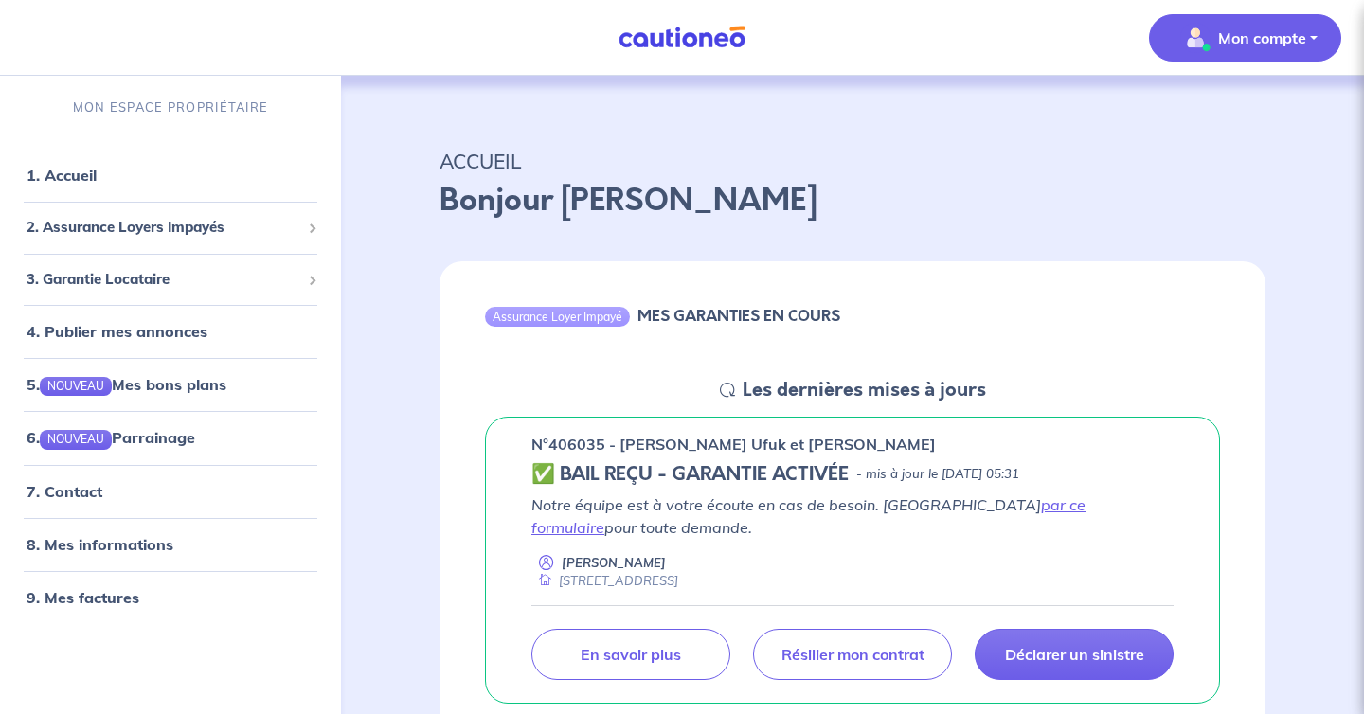
click at [1290, 37] on p "Mon compte" at bounding box center [1262, 38] width 88 height 23
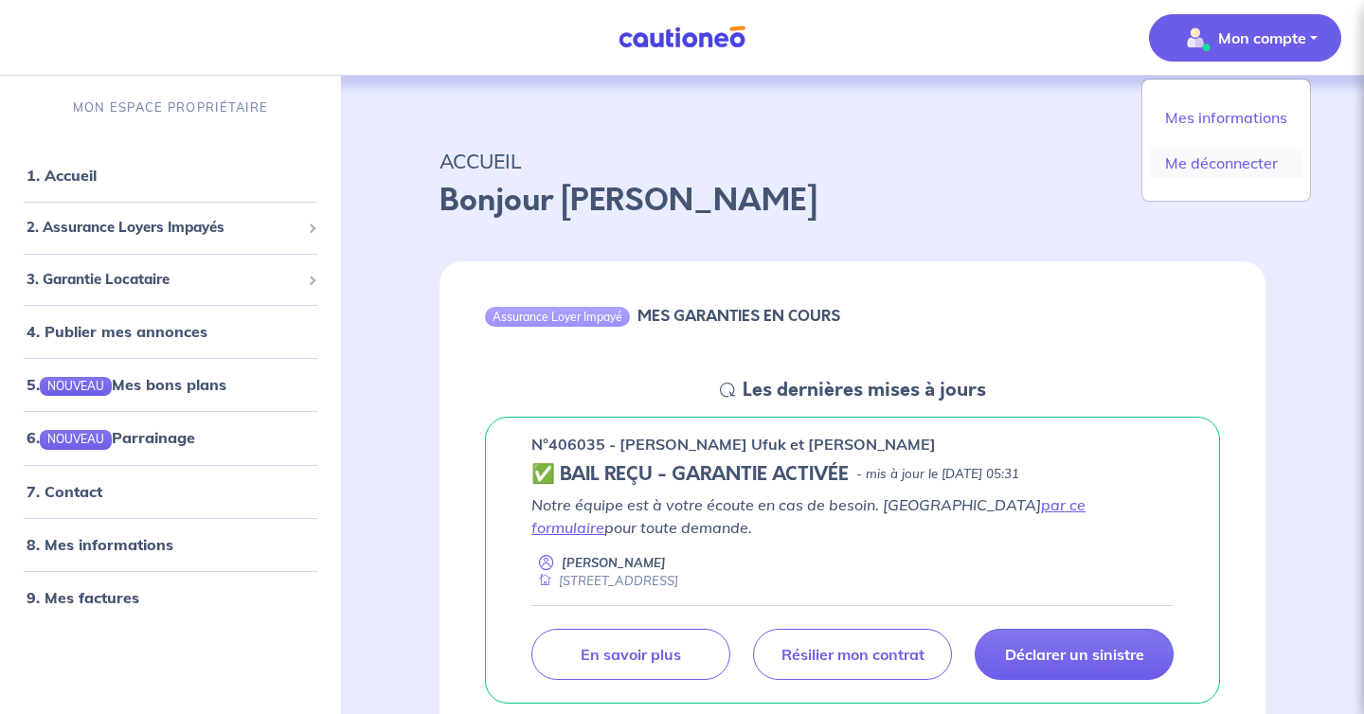
click at [1222, 161] on link "Me déconnecter" at bounding box center [1226, 163] width 152 height 30
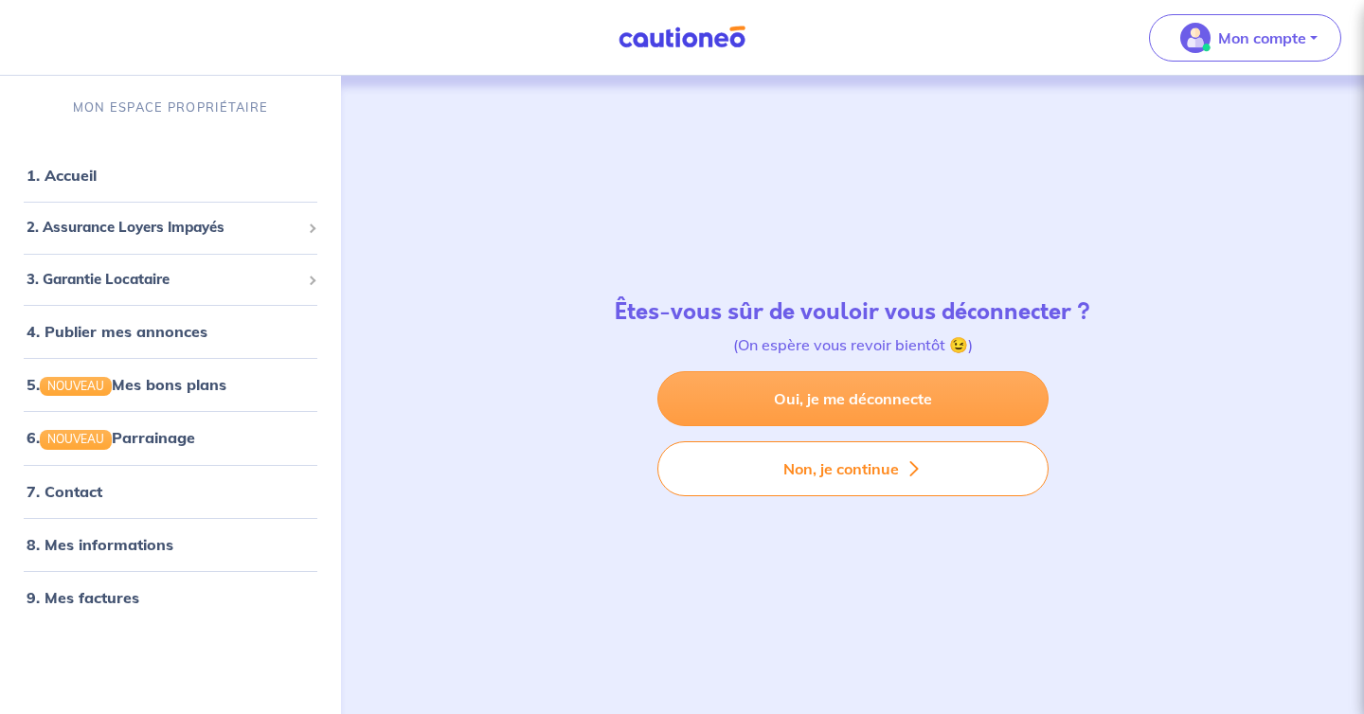
click at [904, 409] on link "Oui, je me déconnecte" at bounding box center [852, 398] width 391 height 55
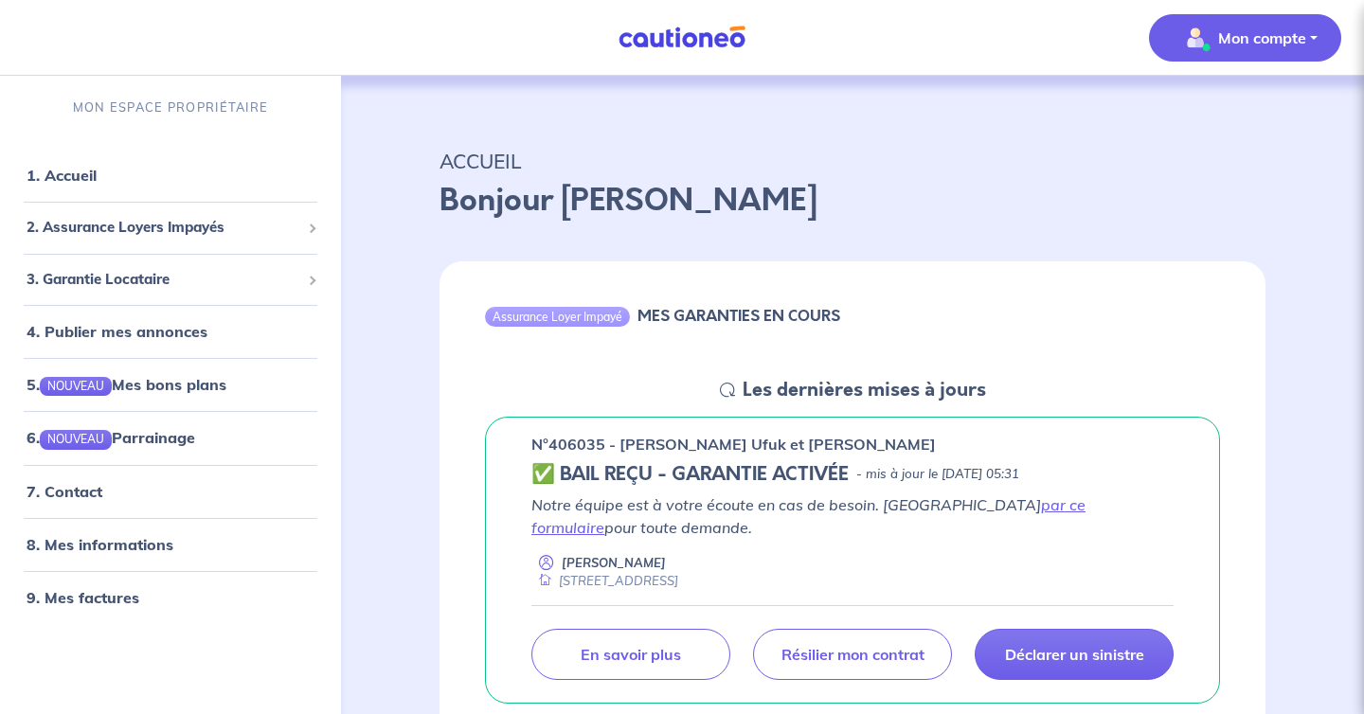
click at [1283, 52] on button "Mon compte" at bounding box center [1245, 37] width 192 height 47
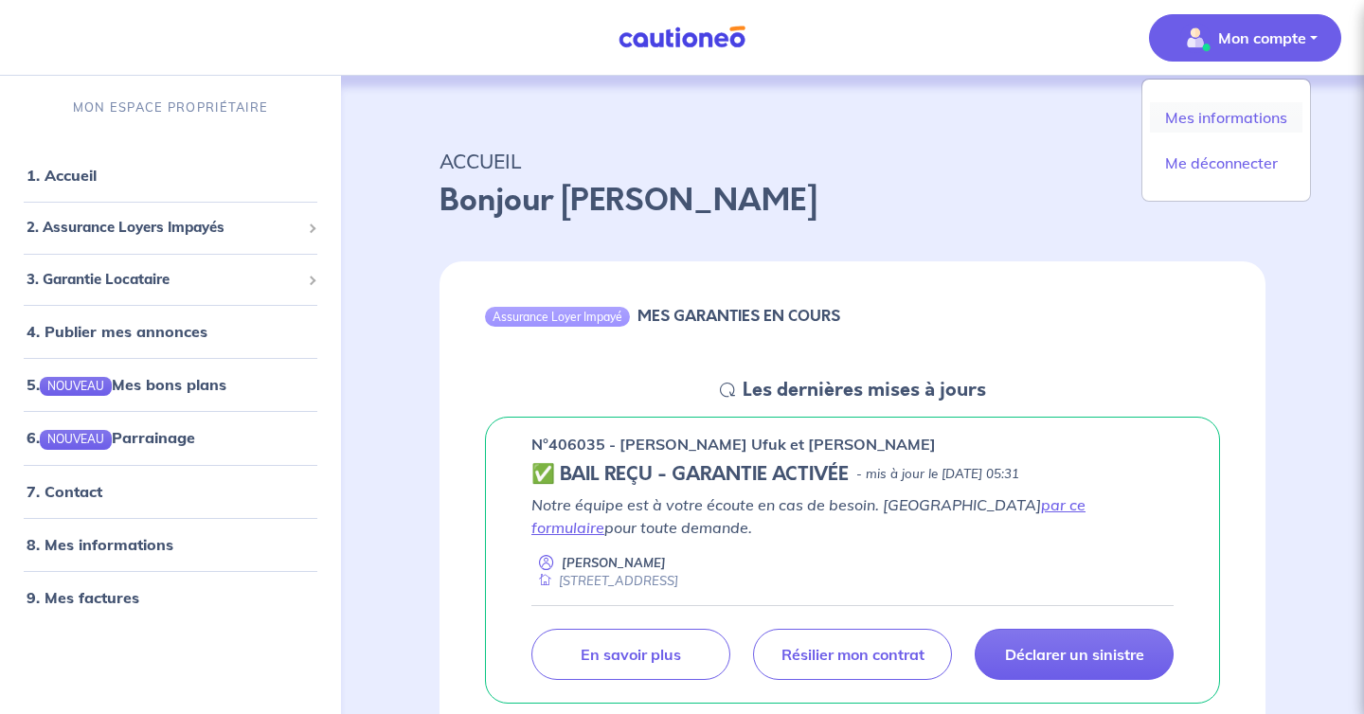
click at [1235, 111] on link "Mes informations" at bounding box center [1226, 117] width 152 height 30
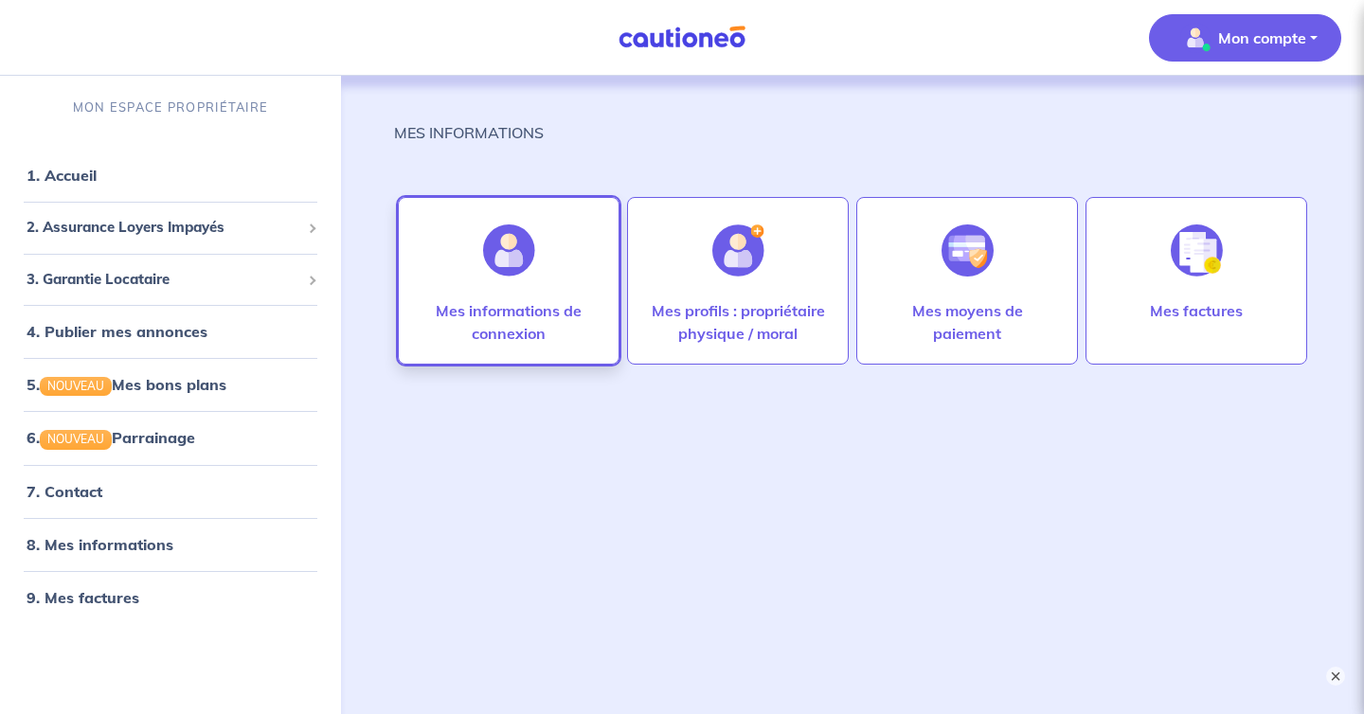
click at [564, 316] on p "Mes informations de connexion" at bounding box center [509, 321] width 182 height 45
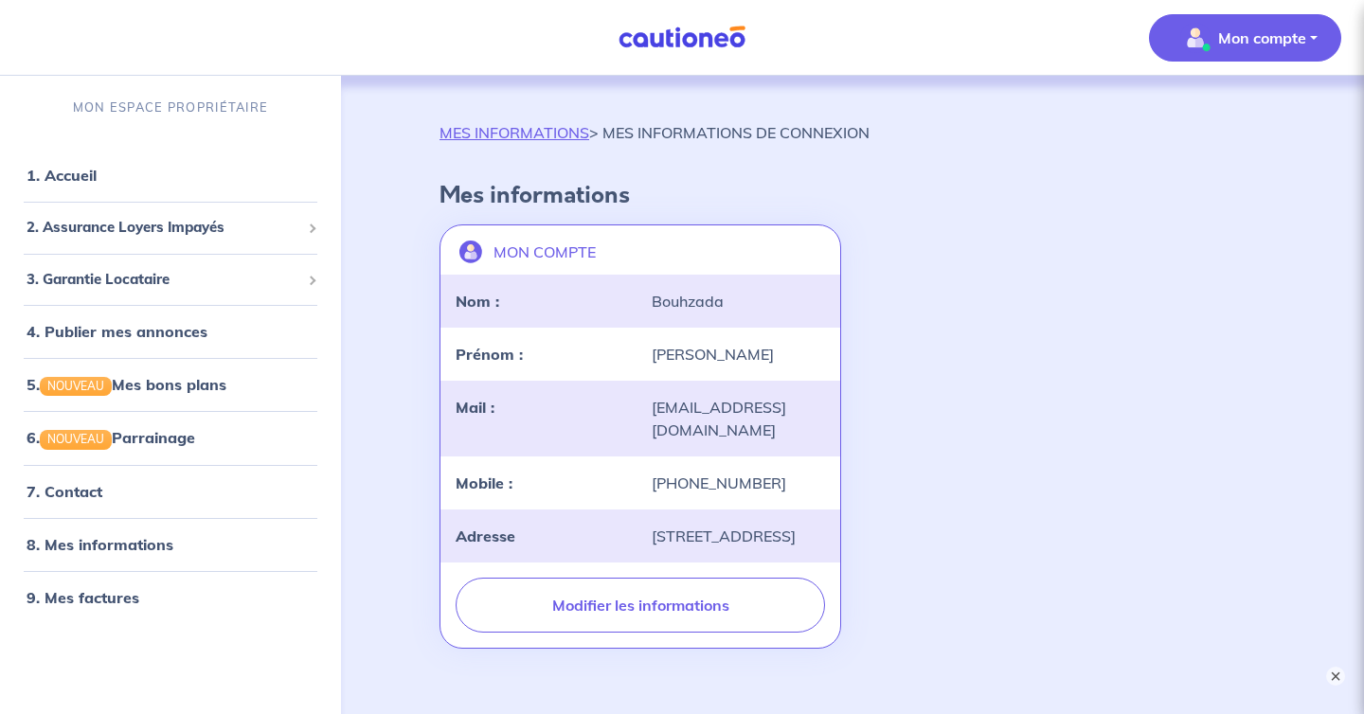
scroll to position [132, 0]
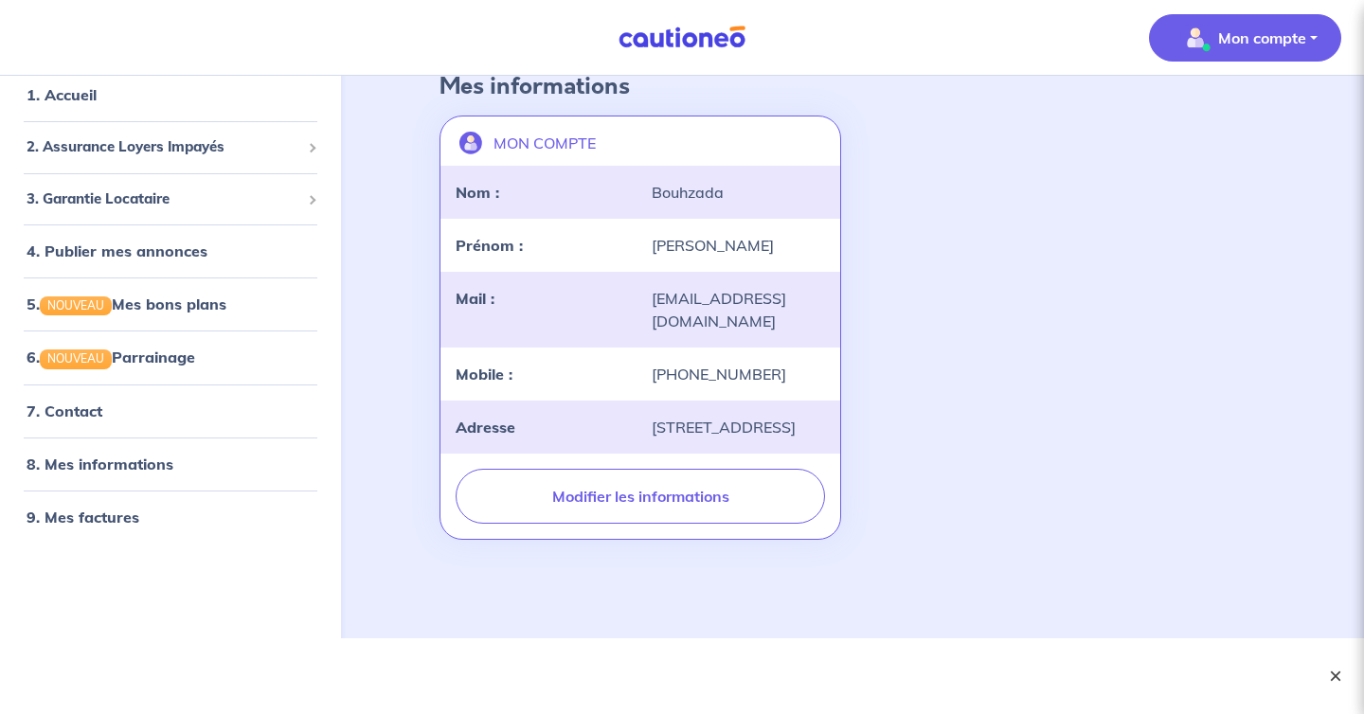
click at [1332, 681] on button "×" at bounding box center [1335, 676] width 23 height 23
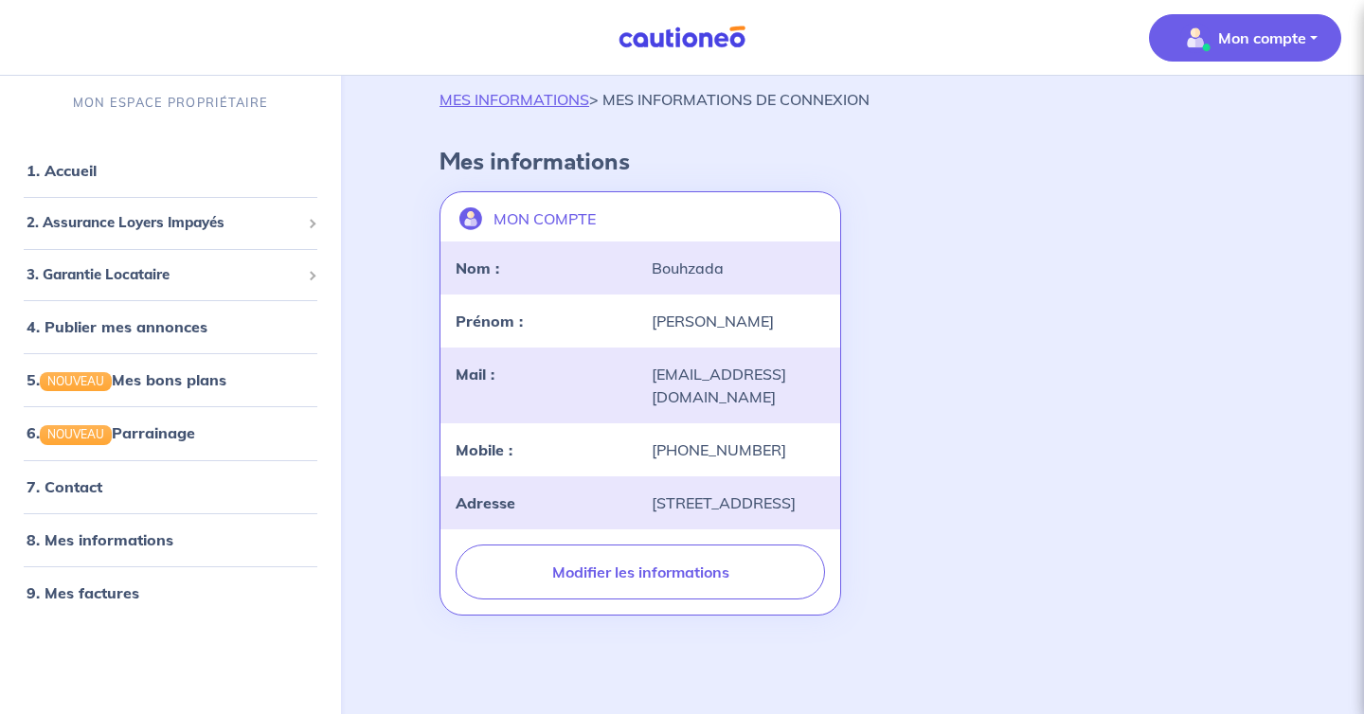
scroll to position [56, 0]
click at [1302, 49] on span "Mon compte" at bounding box center [1240, 38] width 134 height 30
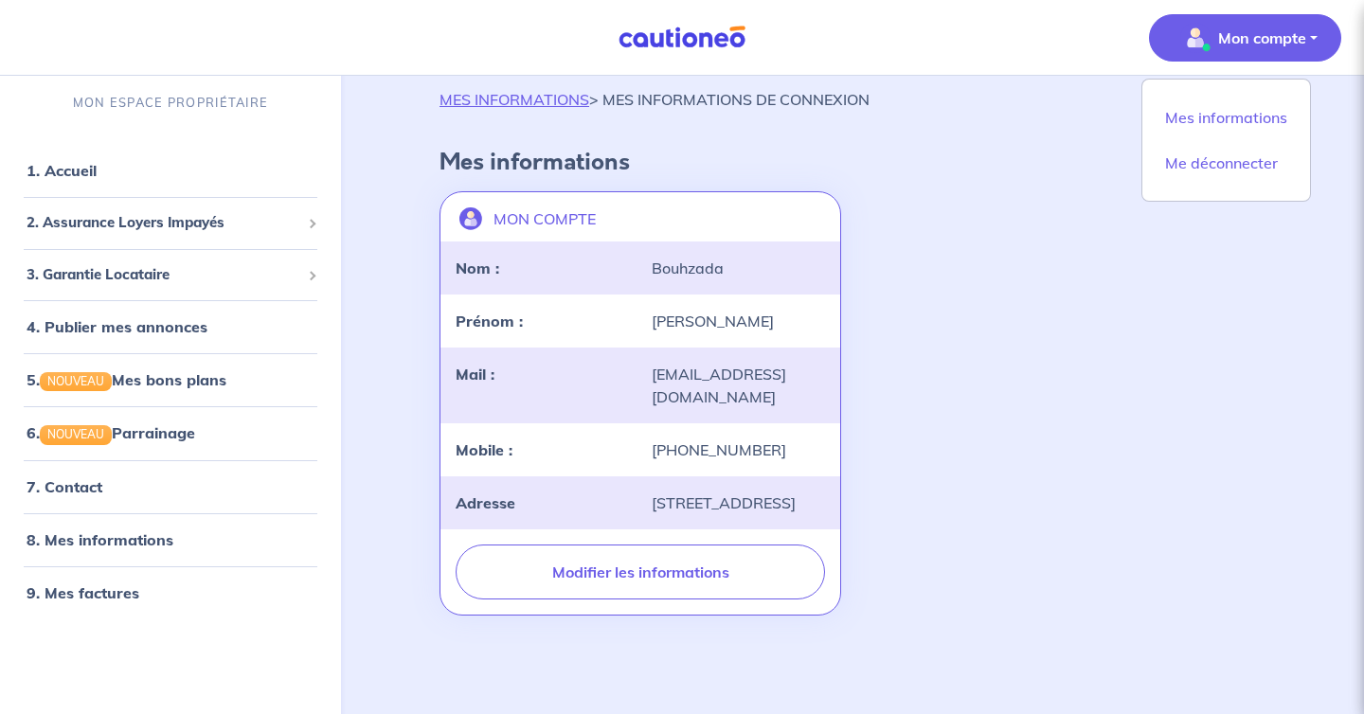
click at [947, 381] on div "MON COMPTE landlord-id BAh7CEkiCGdpZAY6BkVUSSJWZ2lkOi8vY2F1dGlvbmVvLWNvcmUvVXNl…" at bounding box center [852, 403] width 849 height 439
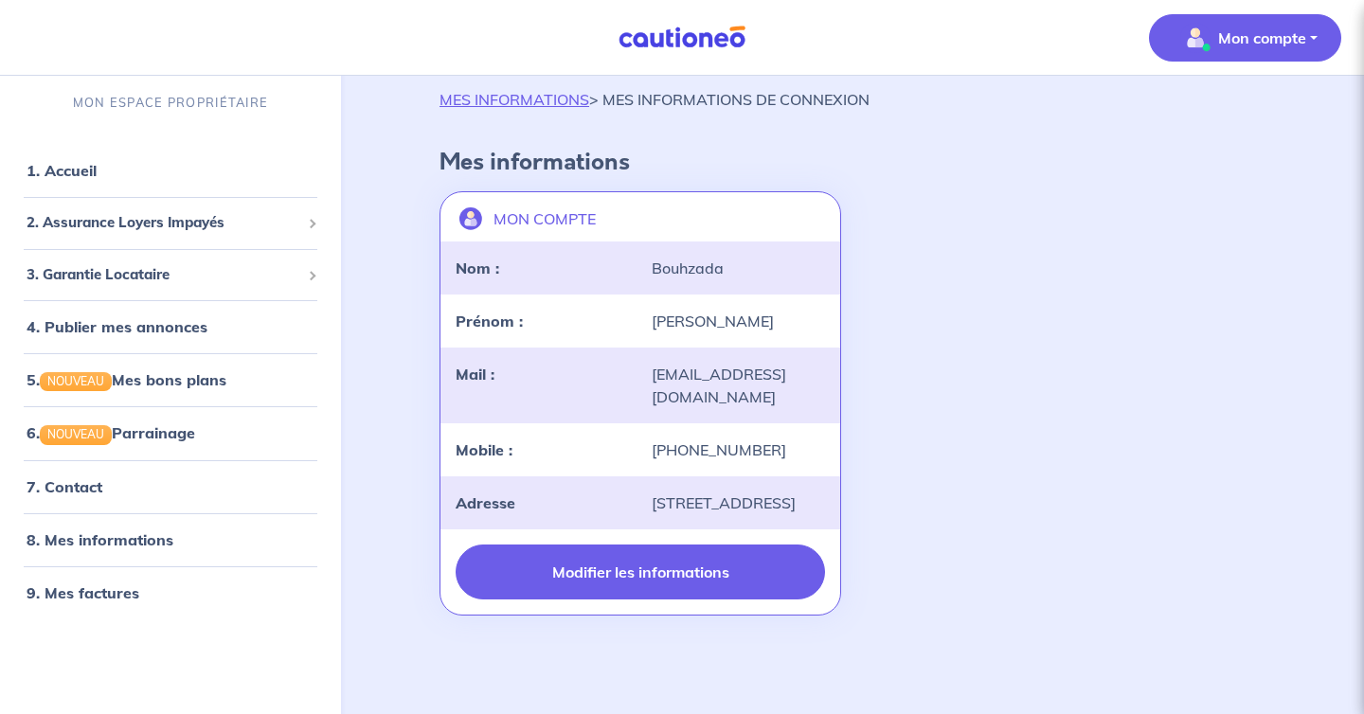
click at [705, 573] on button "Modifier les informations" at bounding box center [640, 572] width 369 height 55
select select "FR"
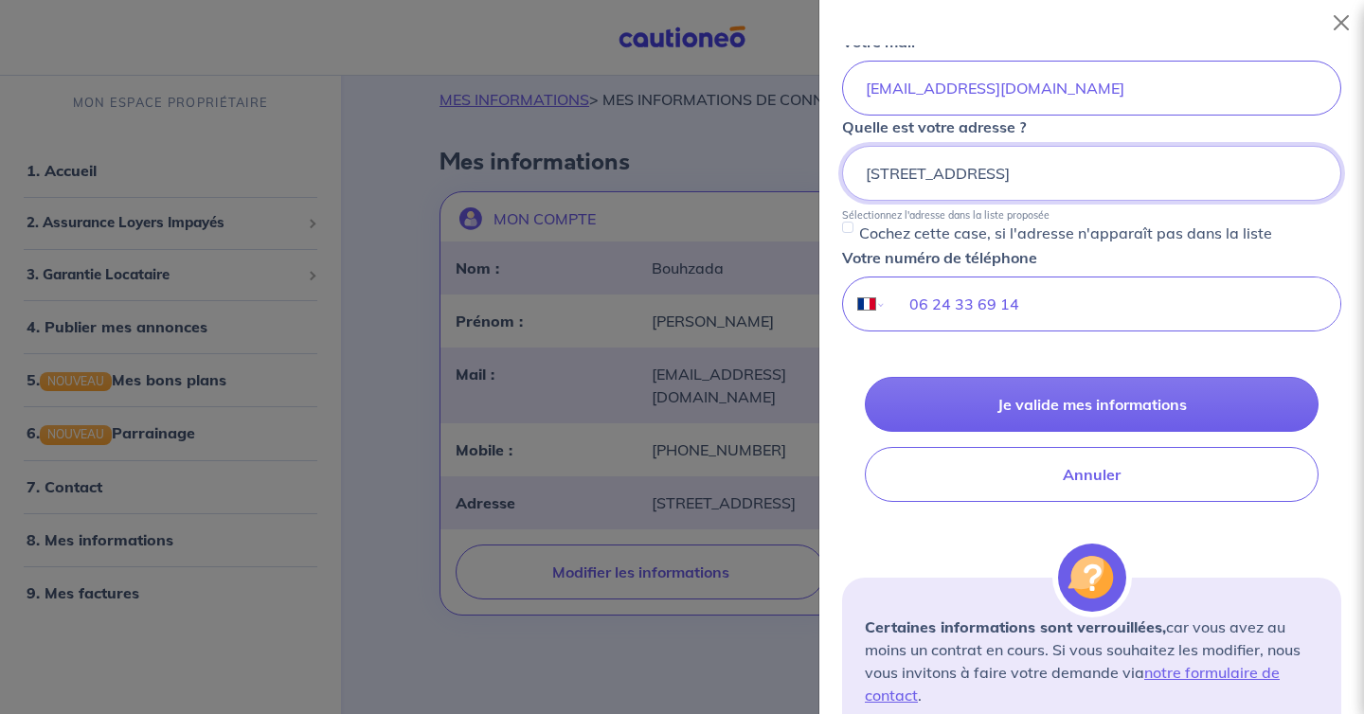
scroll to position [0, 0]
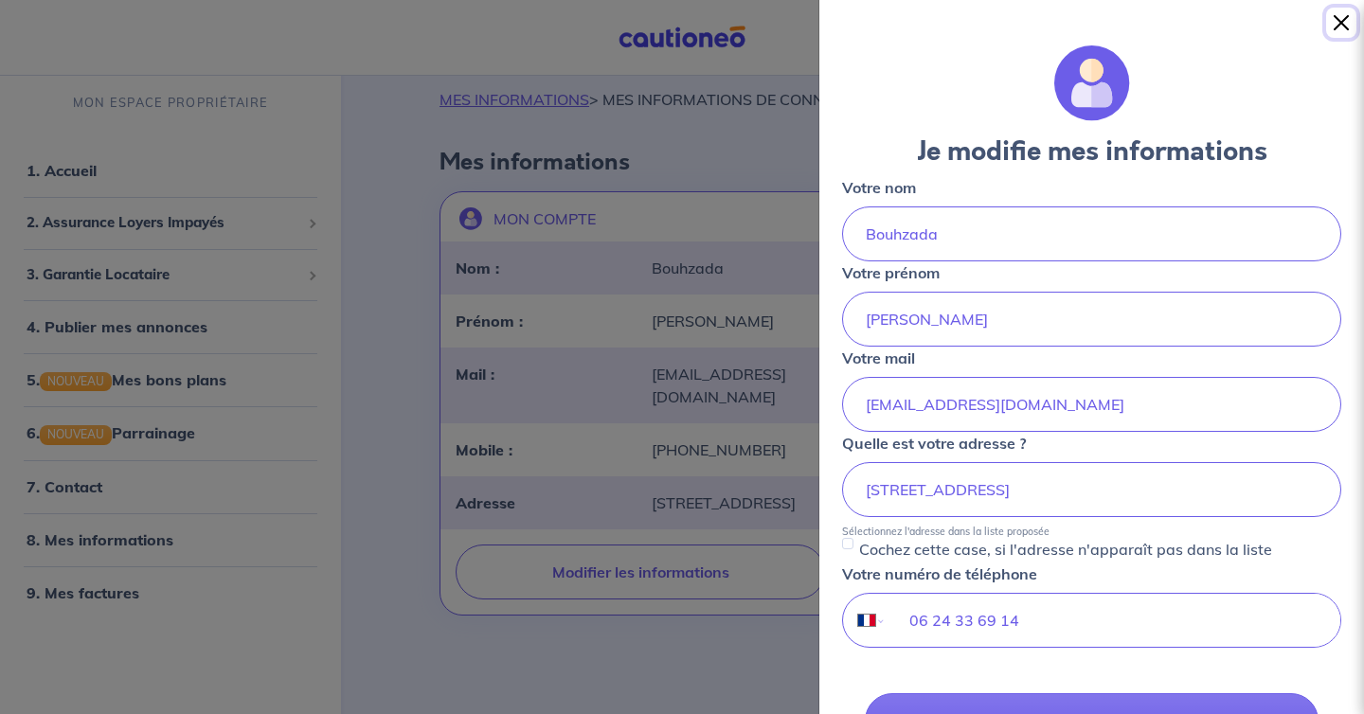
click at [1347, 12] on button "Close" at bounding box center [1341, 23] width 30 height 30
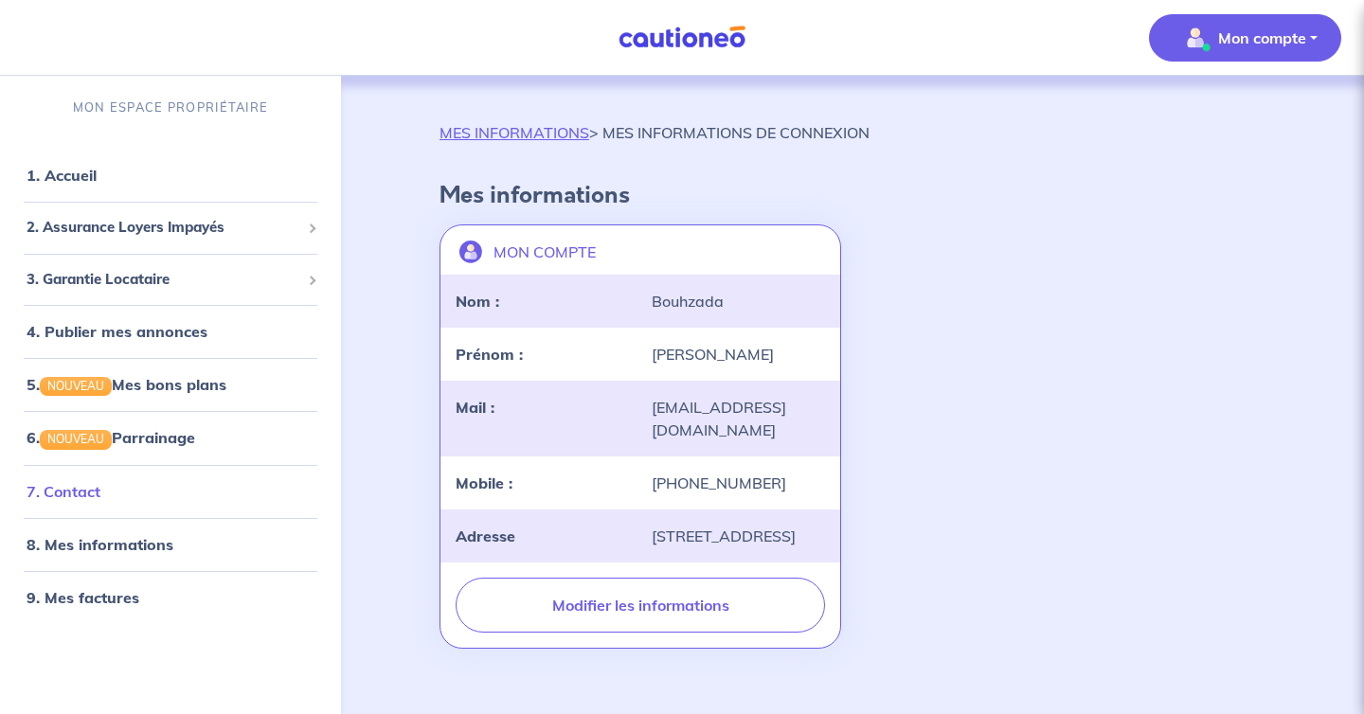
click at [100, 501] on link "7. Contact" at bounding box center [64, 491] width 74 height 19
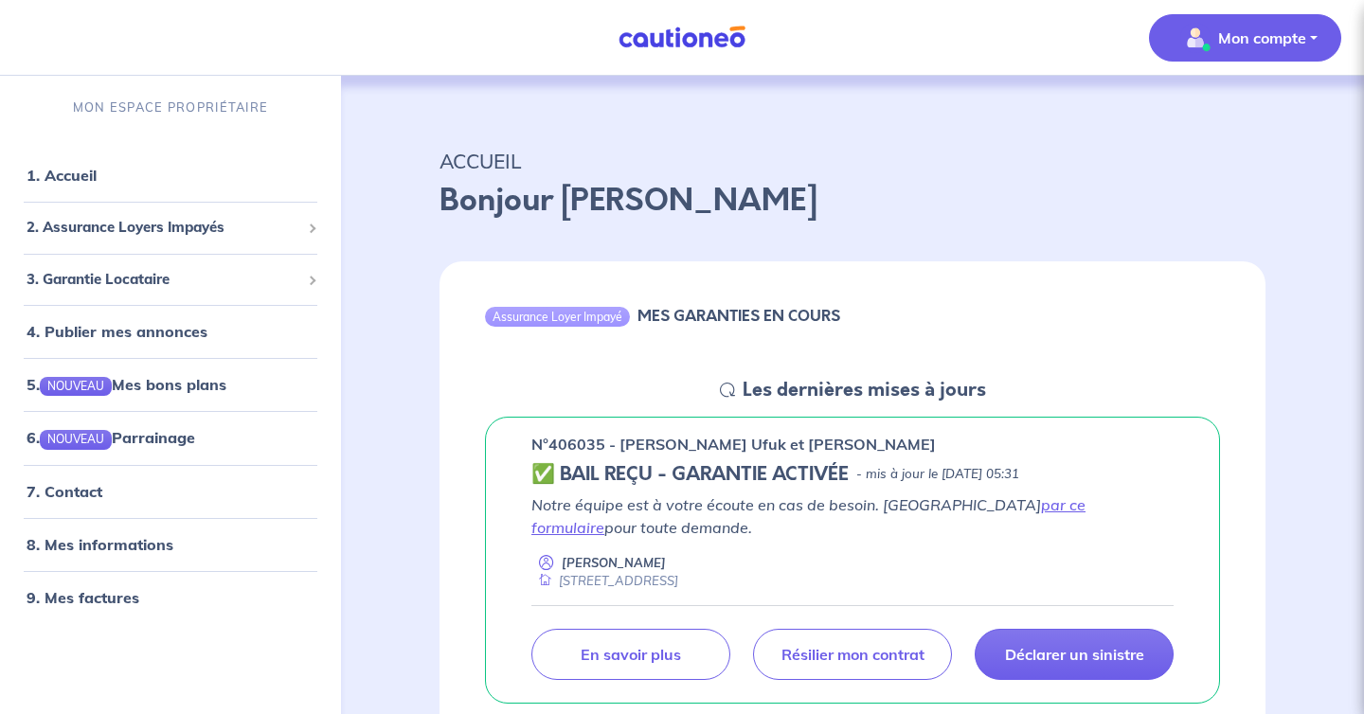
click at [1283, 46] on p "Mon compte" at bounding box center [1262, 38] width 88 height 23
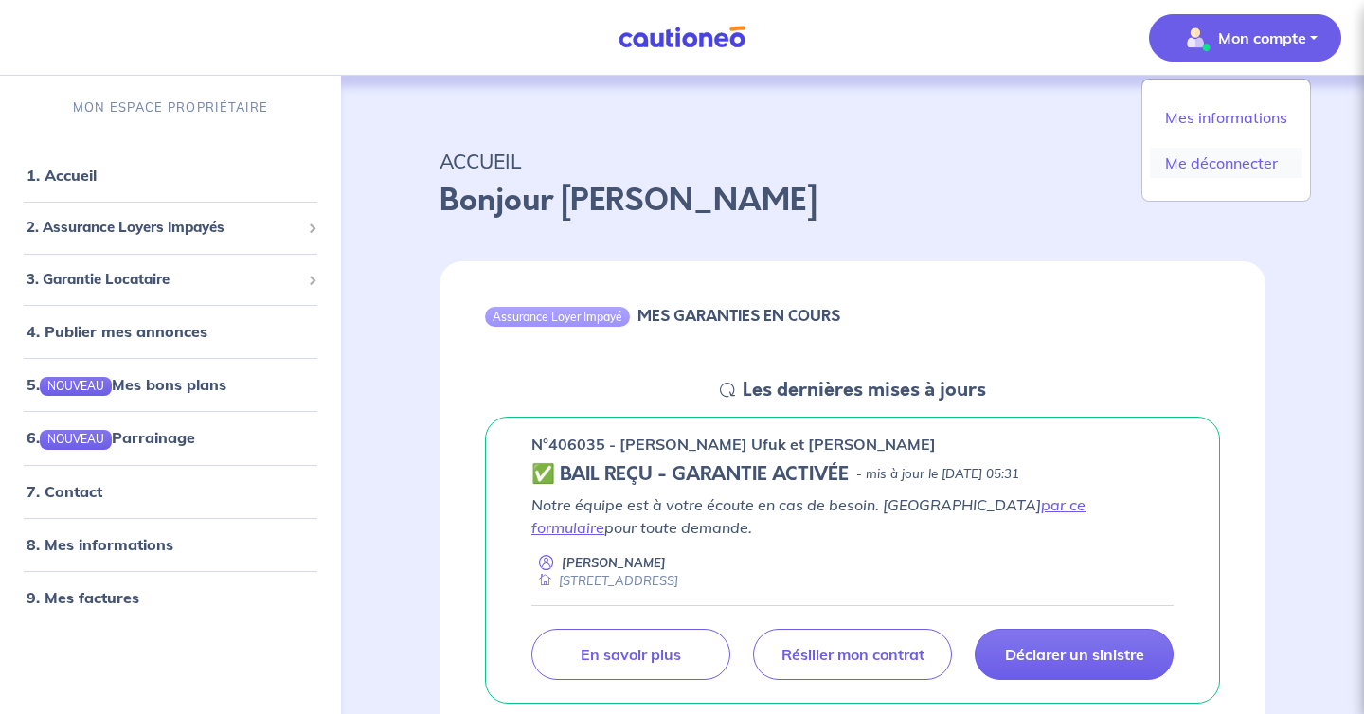
click at [1205, 154] on link "Me déconnecter" at bounding box center [1226, 163] width 152 height 30
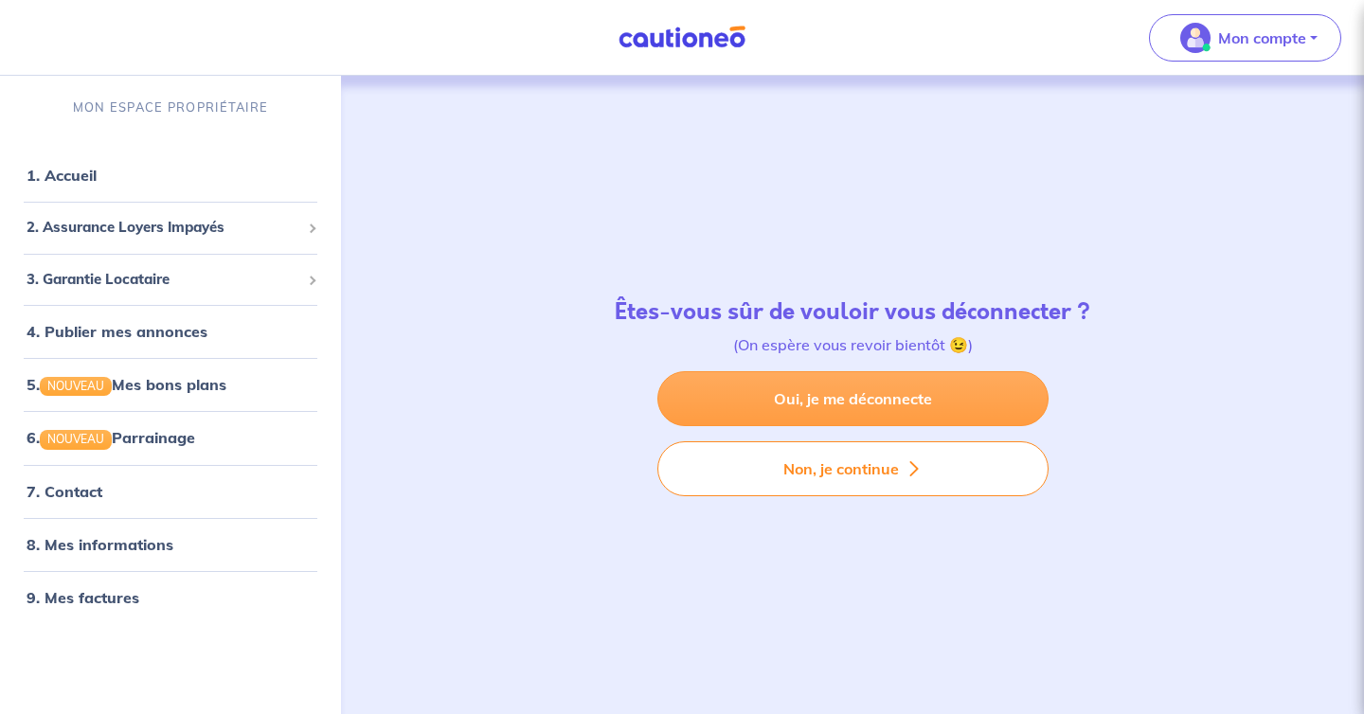
click at [912, 404] on link "Oui, je me déconnecte" at bounding box center [852, 398] width 391 height 55
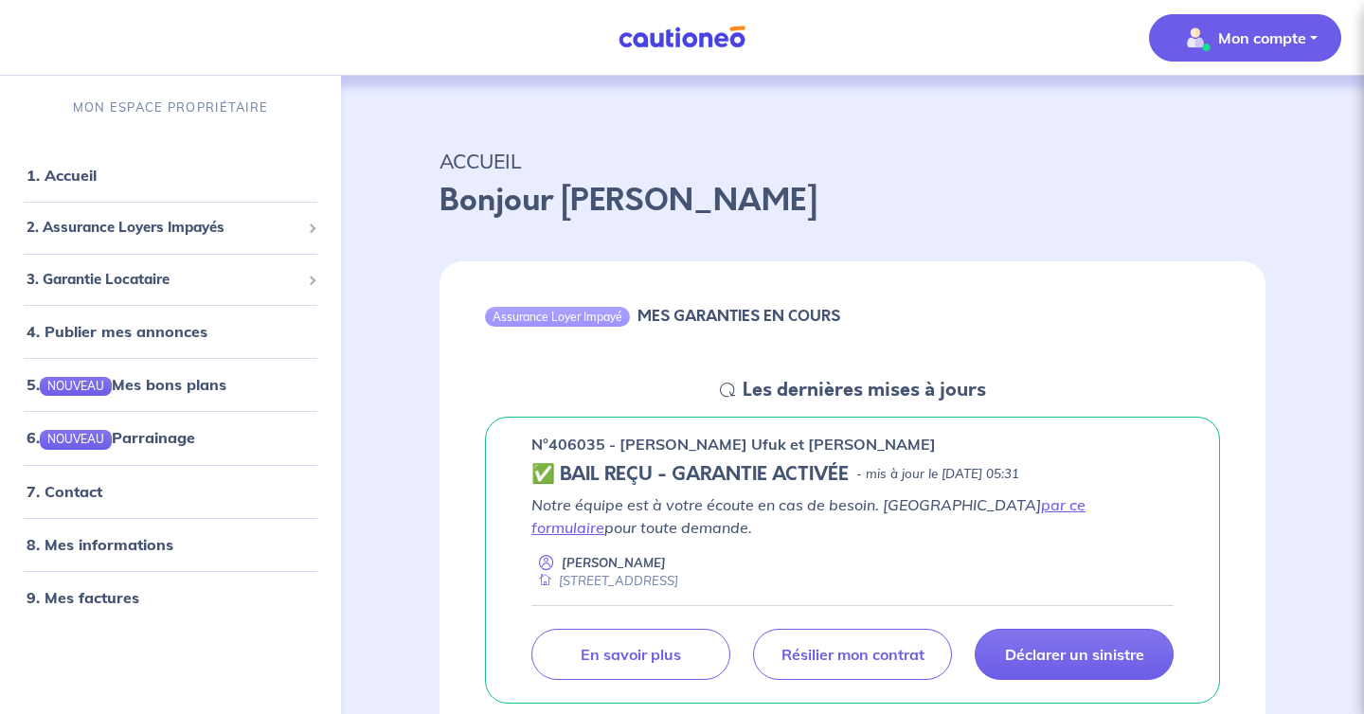
click at [1286, 32] on p "Mon compte" at bounding box center [1262, 38] width 88 height 23
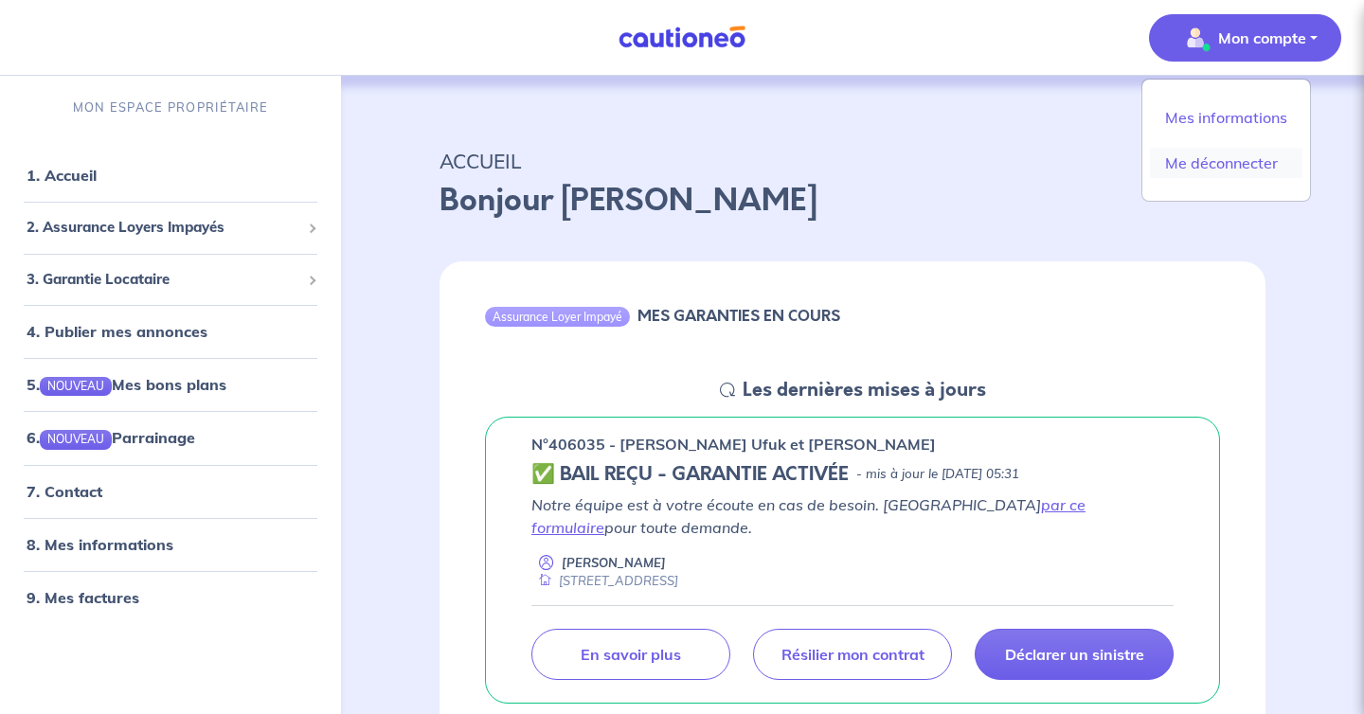
click at [1205, 166] on link "Me déconnecter" at bounding box center [1226, 163] width 152 height 30
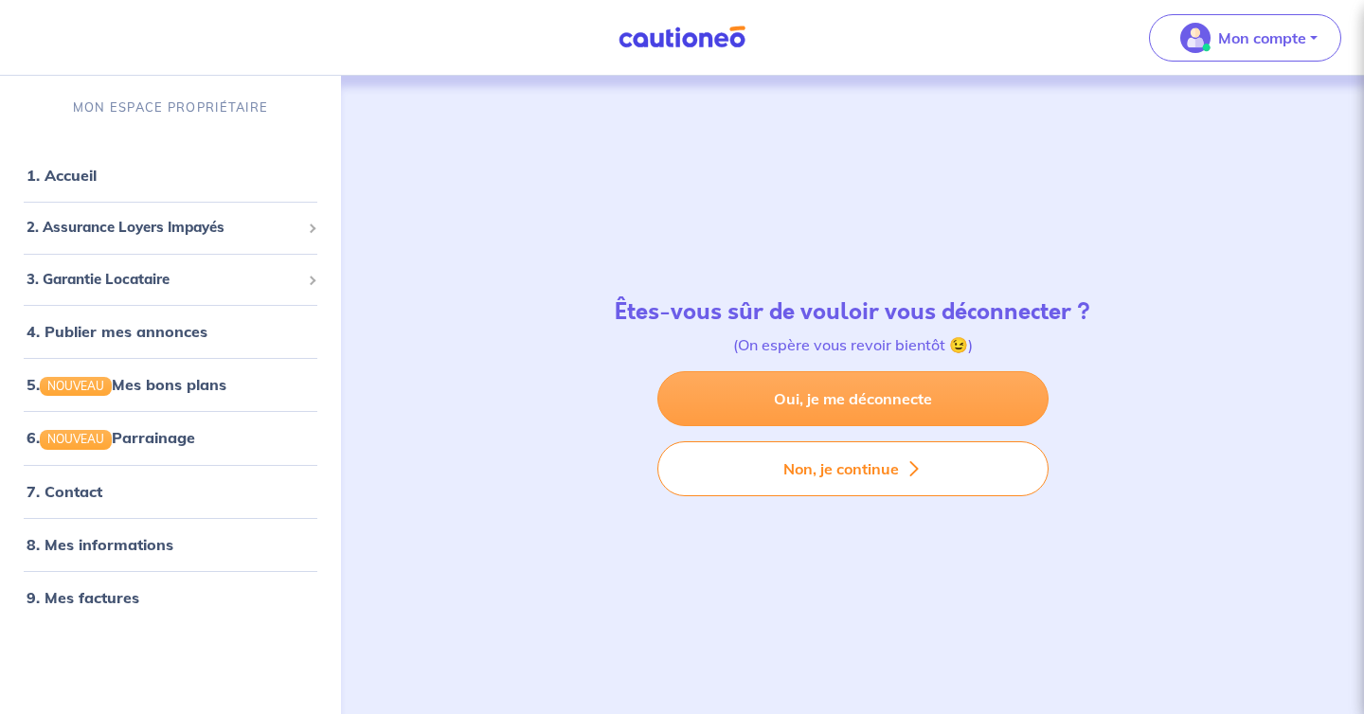
click at [890, 409] on link "Oui, je me déconnecte" at bounding box center [852, 398] width 391 height 55
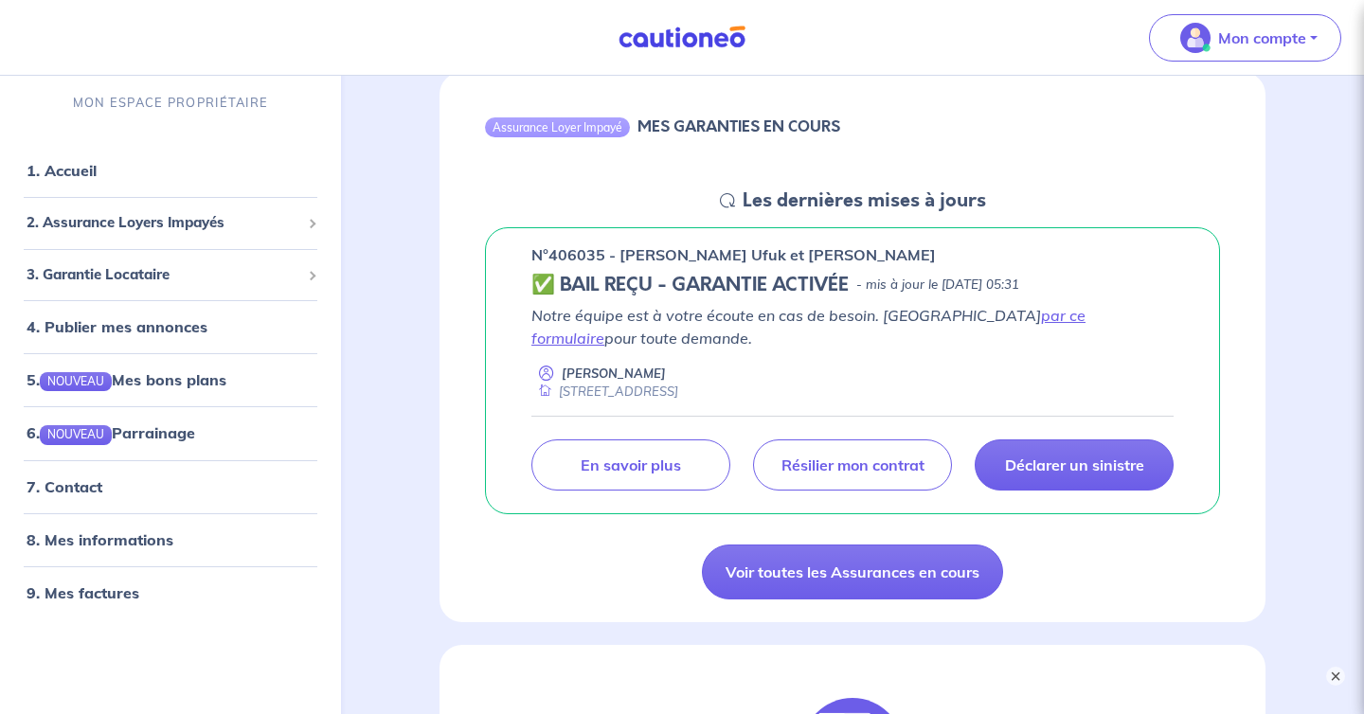
scroll to position [187, 0]
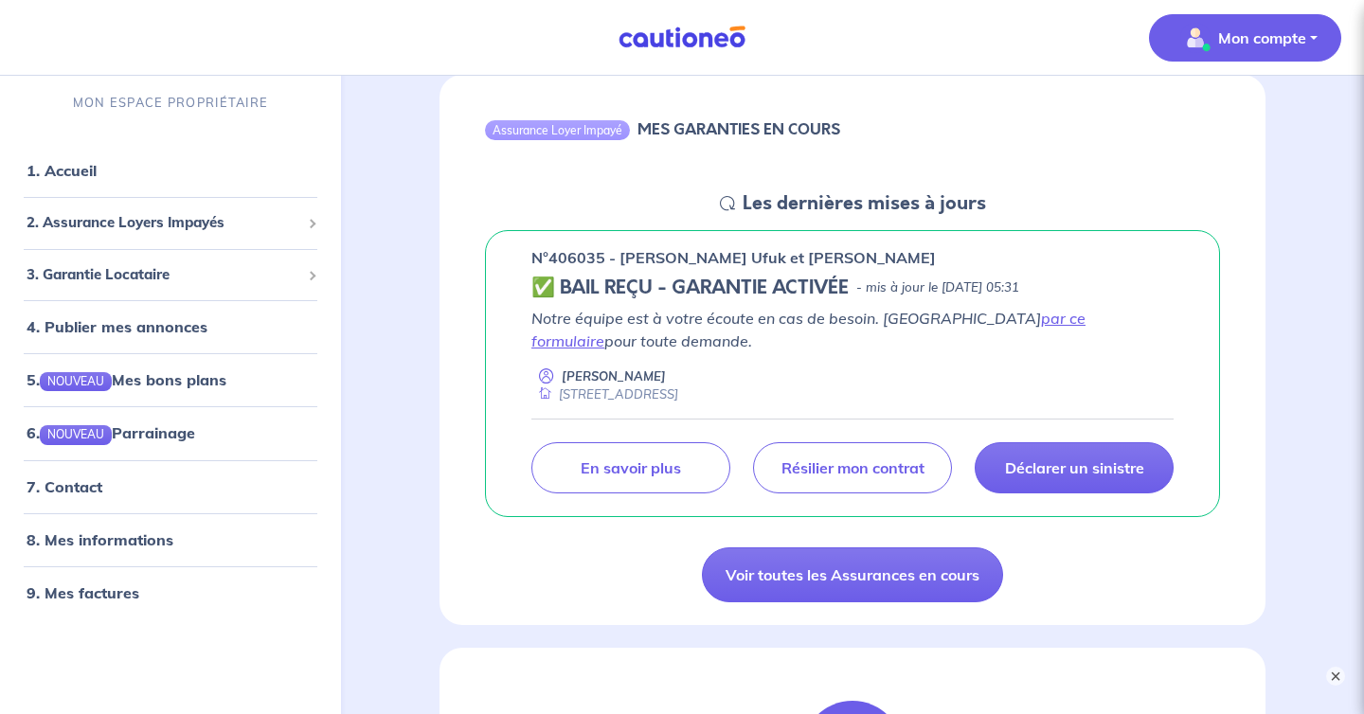
click at [1295, 48] on p "Mon compte" at bounding box center [1262, 38] width 88 height 23
click at [1233, 156] on link "Me déconnecter" at bounding box center [1226, 163] width 152 height 30
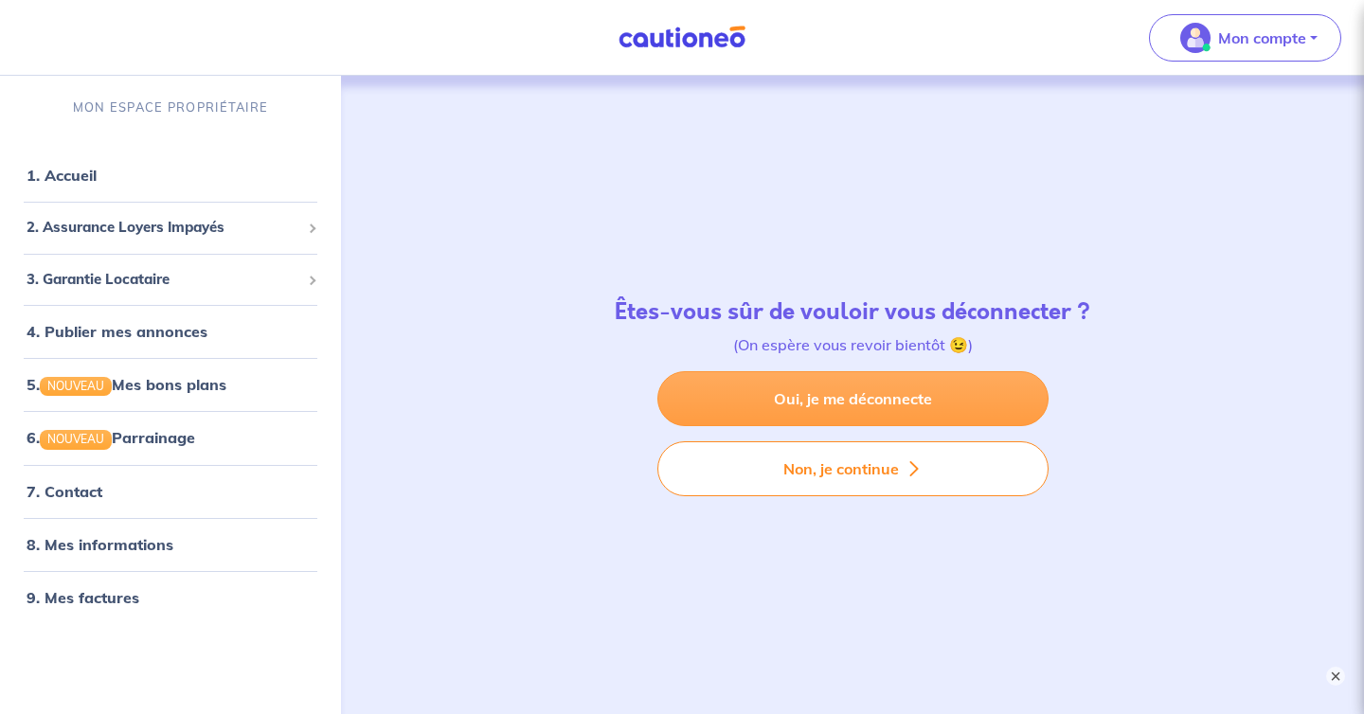
click at [908, 379] on link "Oui, je me déconnecte" at bounding box center [852, 398] width 391 height 55
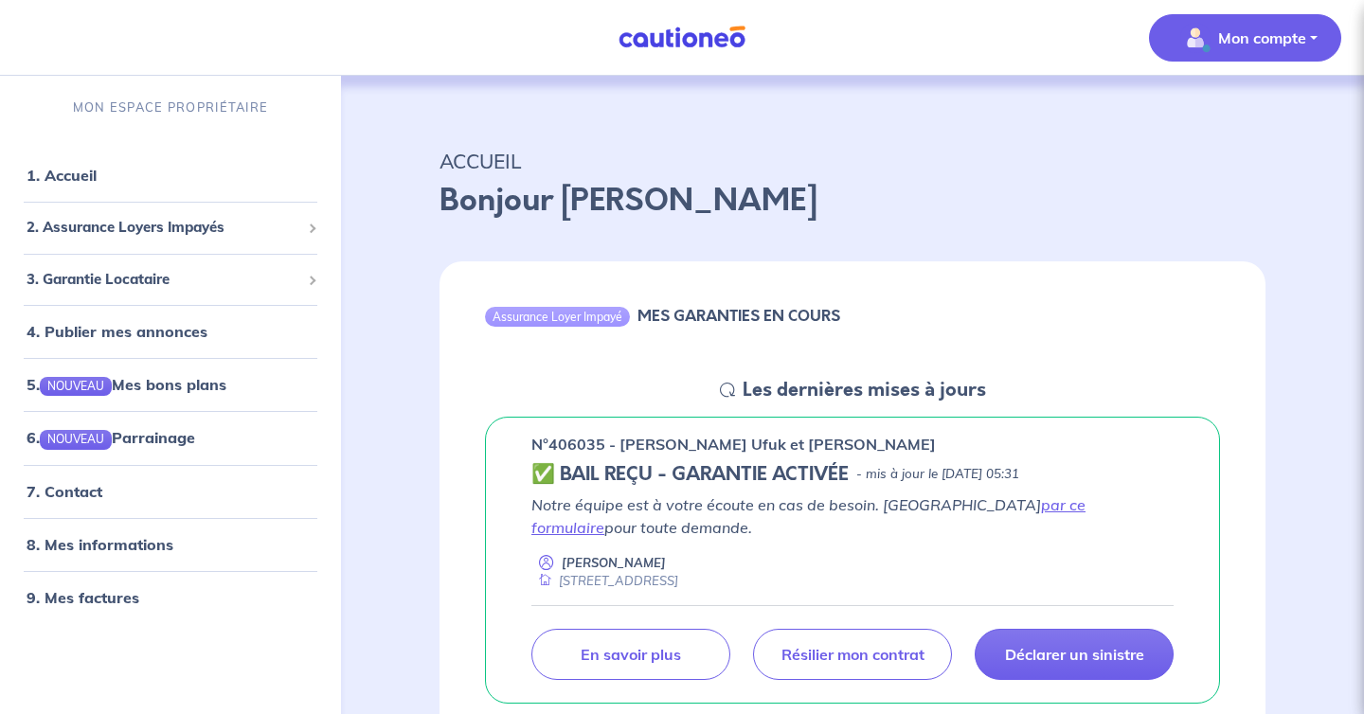
click at [1290, 48] on p "Mon compte" at bounding box center [1262, 38] width 88 height 23
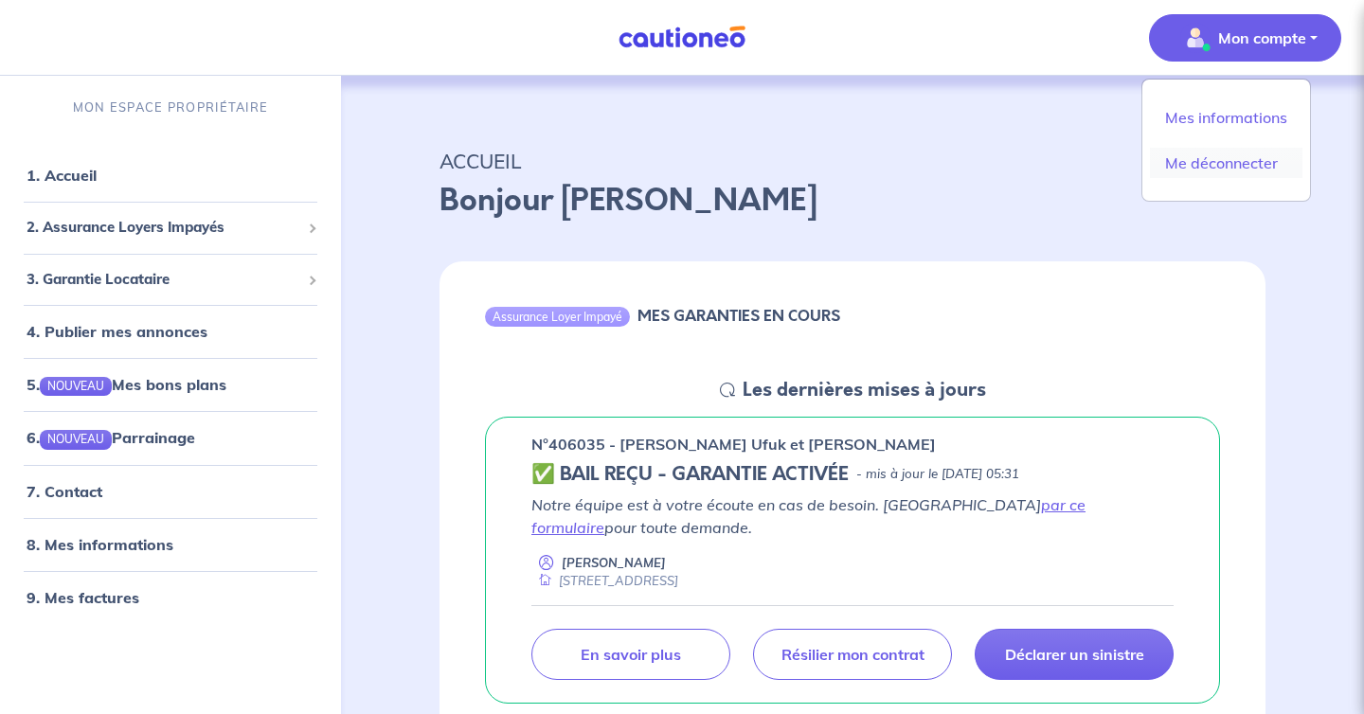
click at [1225, 153] on link "Me déconnecter" at bounding box center [1226, 163] width 152 height 30
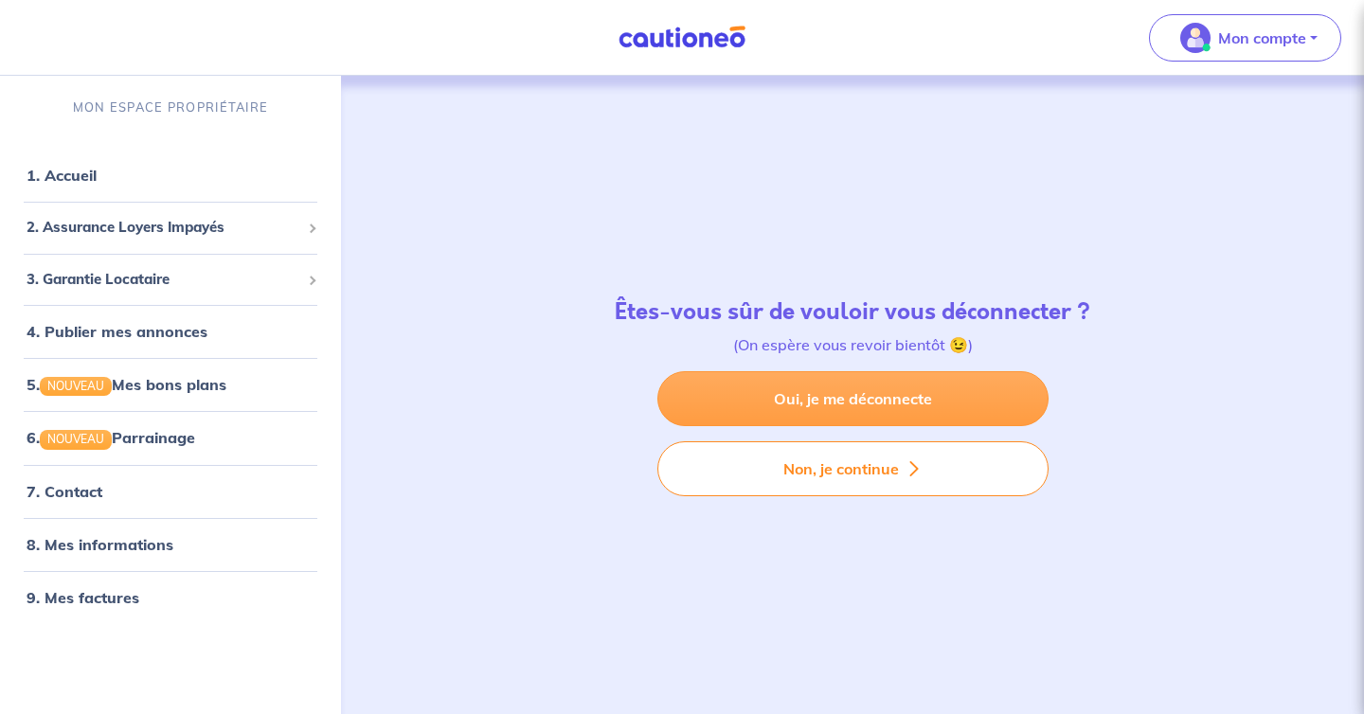
click at [922, 398] on link "Oui, je me déconnecte" at bounding box center [852, 398] width 391 height 55
